Goal: Check status: Check status

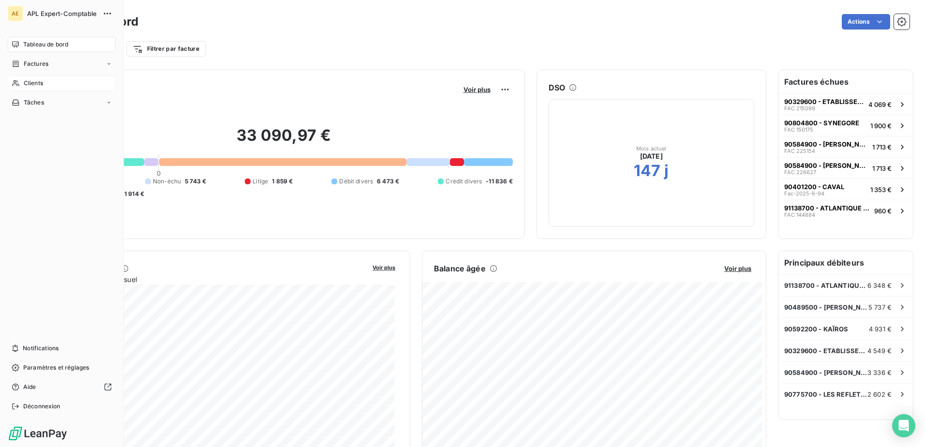
click at [42, 85] on span "Clients" at bounding box center [33, 83] width 19 height 9
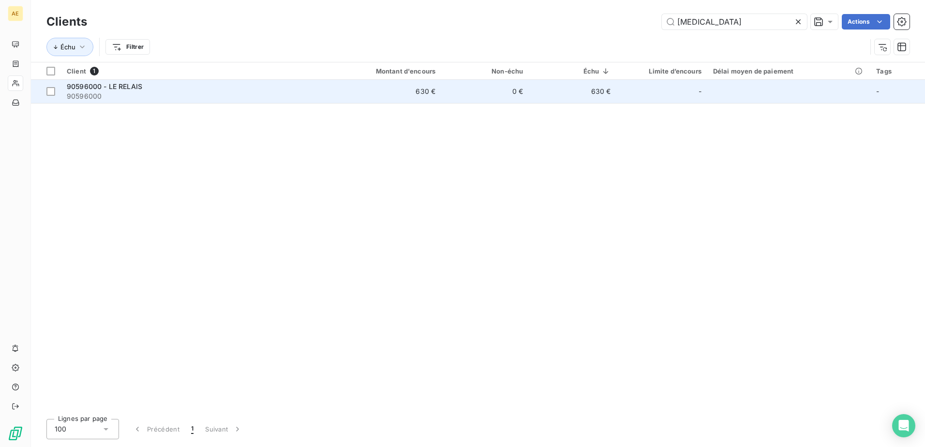
type input "[MEDICAL_DATA]"
click at [132, 91] on span "90596000" at bounding box center [192, 96] width 251 height 10
